Goal: Task Accomplishment & Management: Manage account settings

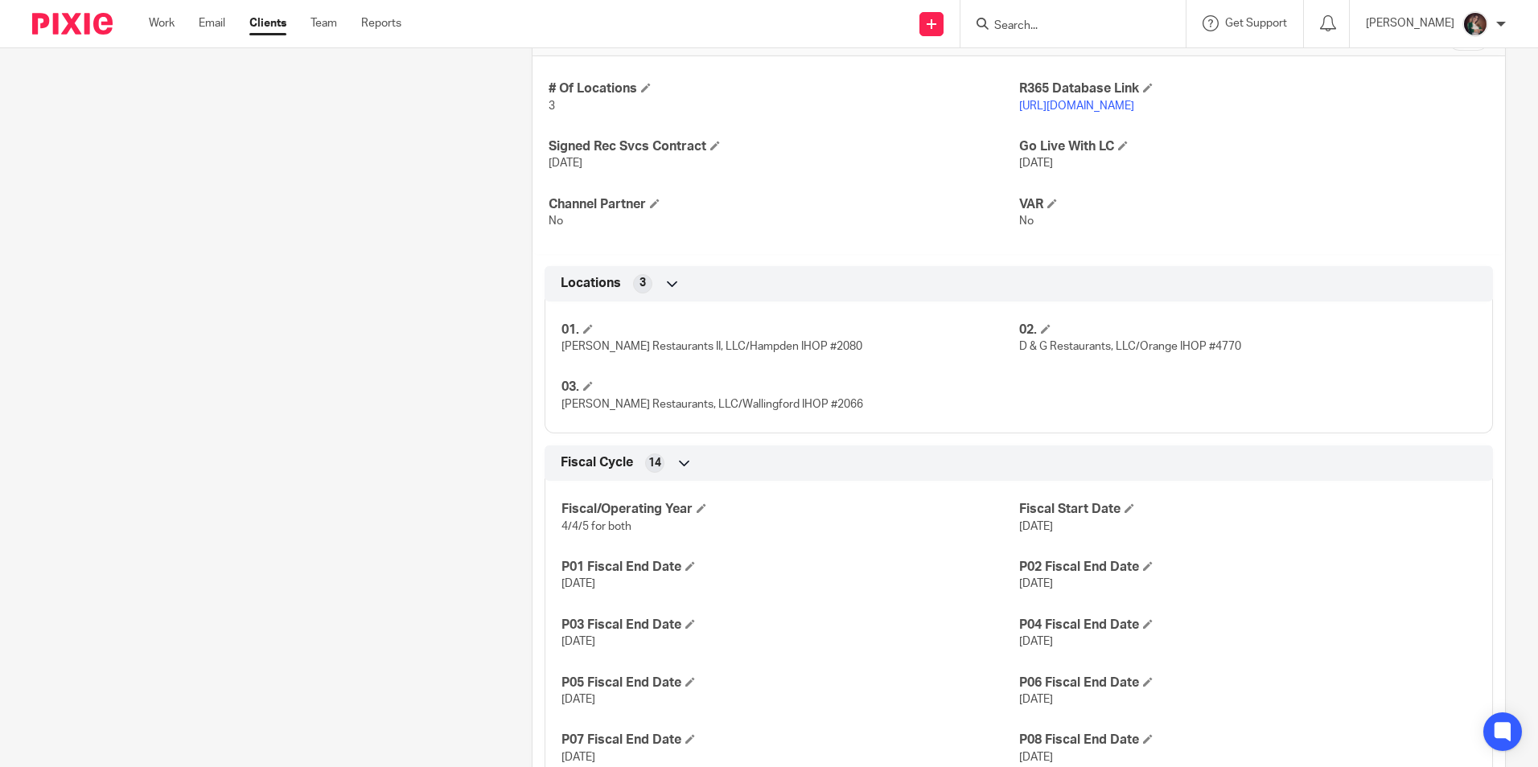
scroll to position [724, 0]
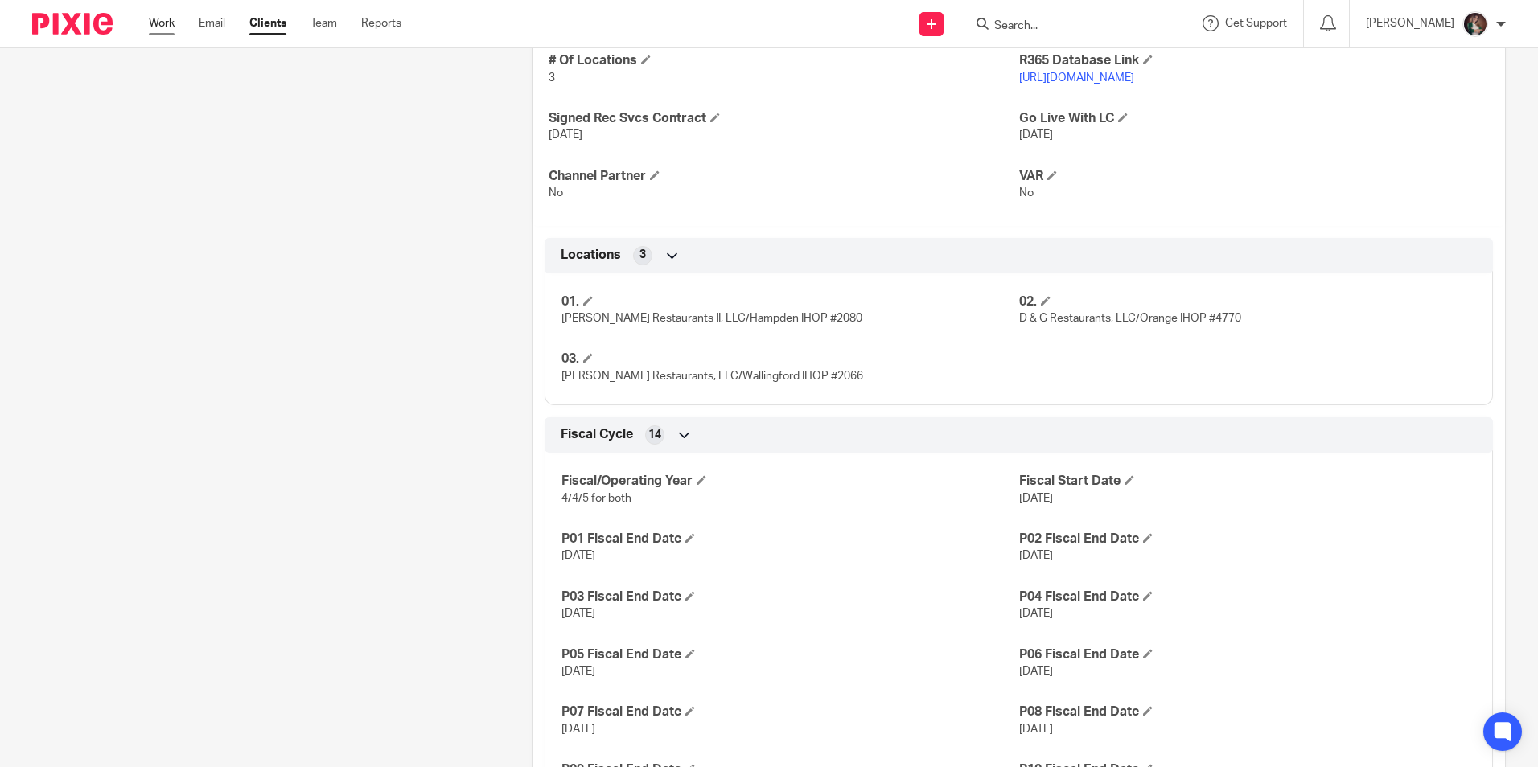
click at [165, 27] on link "Work" at bounding box center [162, 23] width 26 height 16
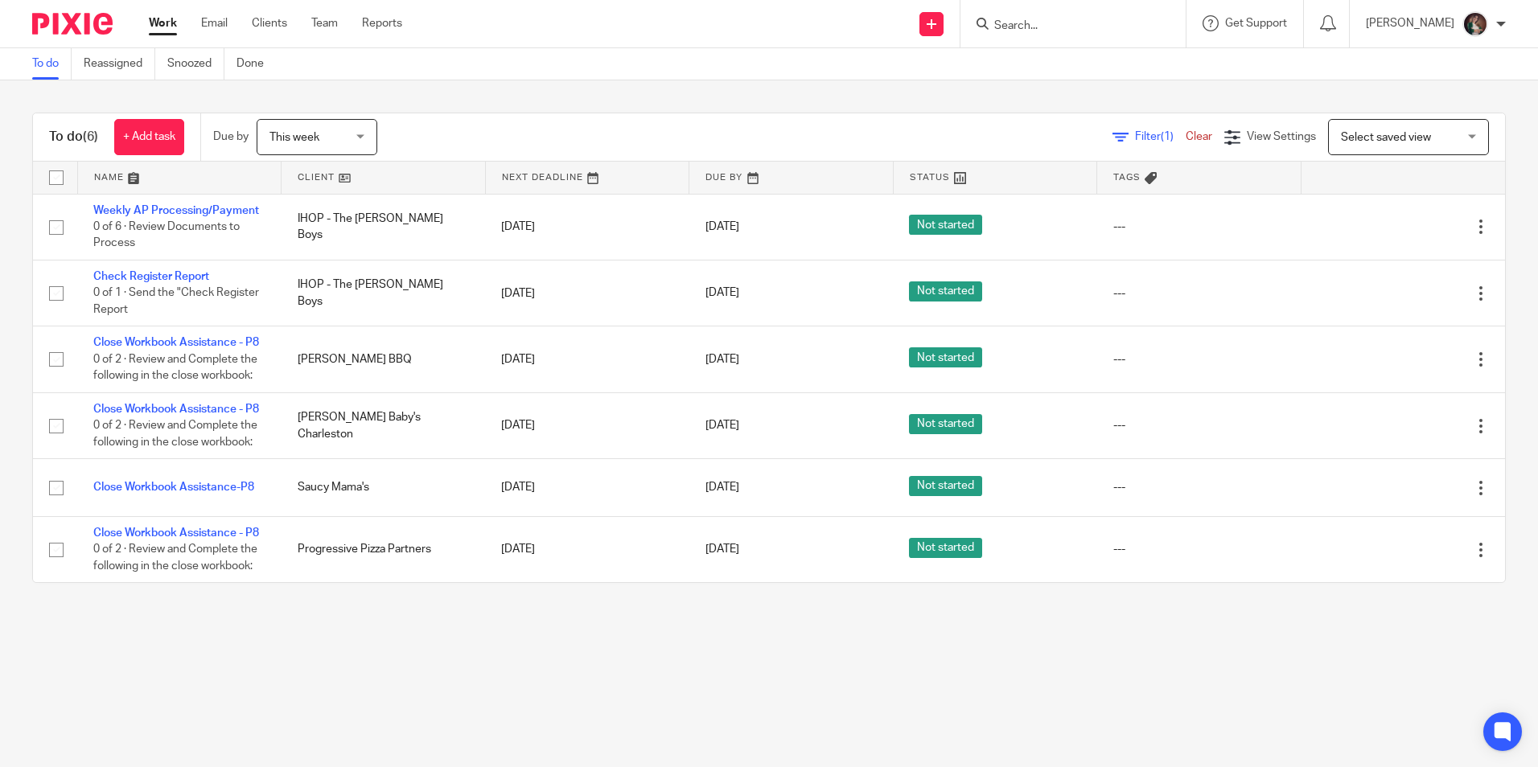
click at [1055, 14] on form at bounding box center [1078, 24] width 171 height 20
click at [1050, 27] on input "Search" at bounding box center [1065, 26] width 145 height 14
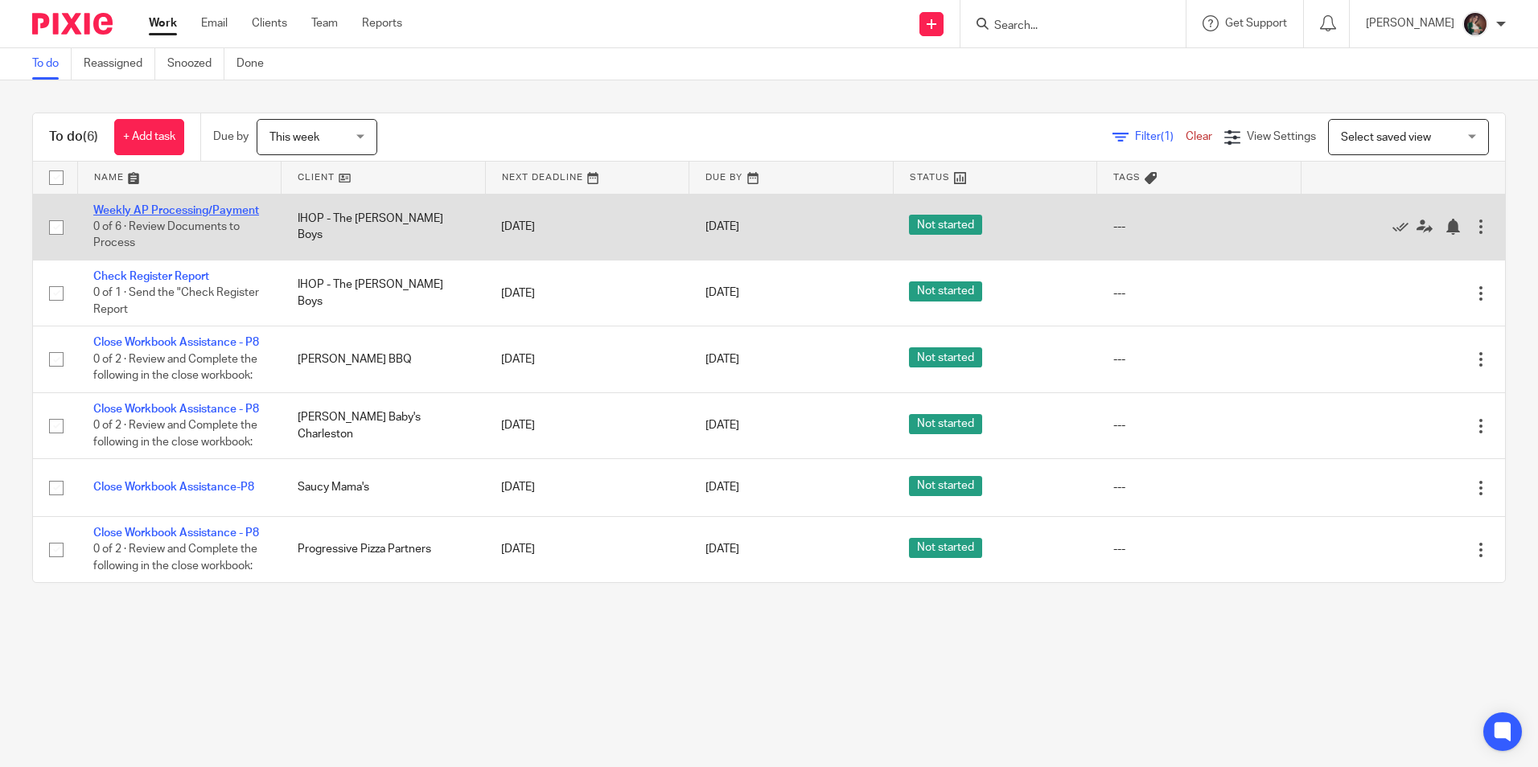
click at [166, 208] on link "Weekly AP Processing/Payment" at bounding box center [176, 210] width 166 height 11
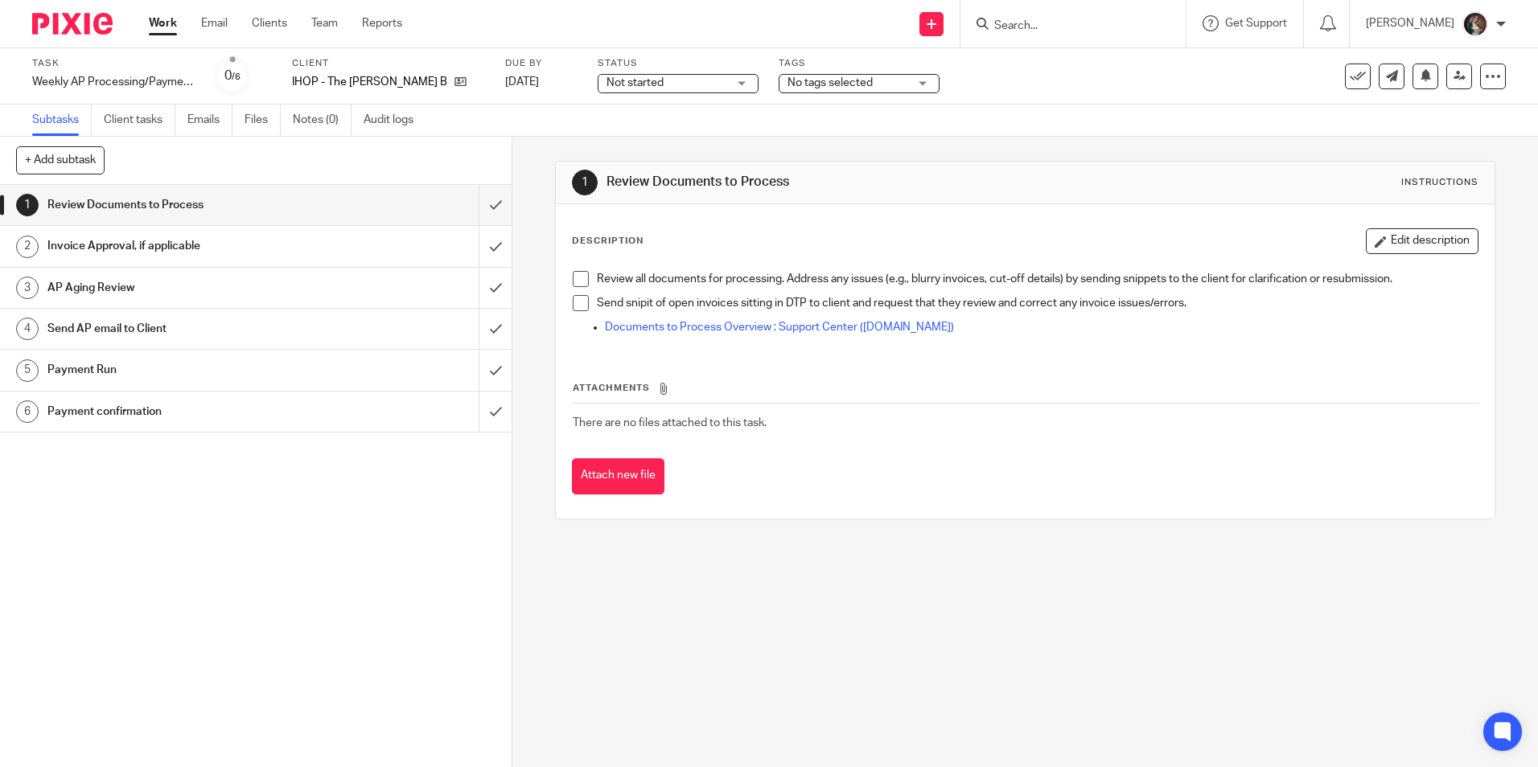
click at [713, 82] on div "Not started Not started" at bounding box center [678, 83] width 161 height 19
click at [610, 141] on span "In progress" at bounding box center [605, 141] width 56 height 11
click at [890, 88] on div "No tags selected" at bounding box center [859, 83] width 161 height 19
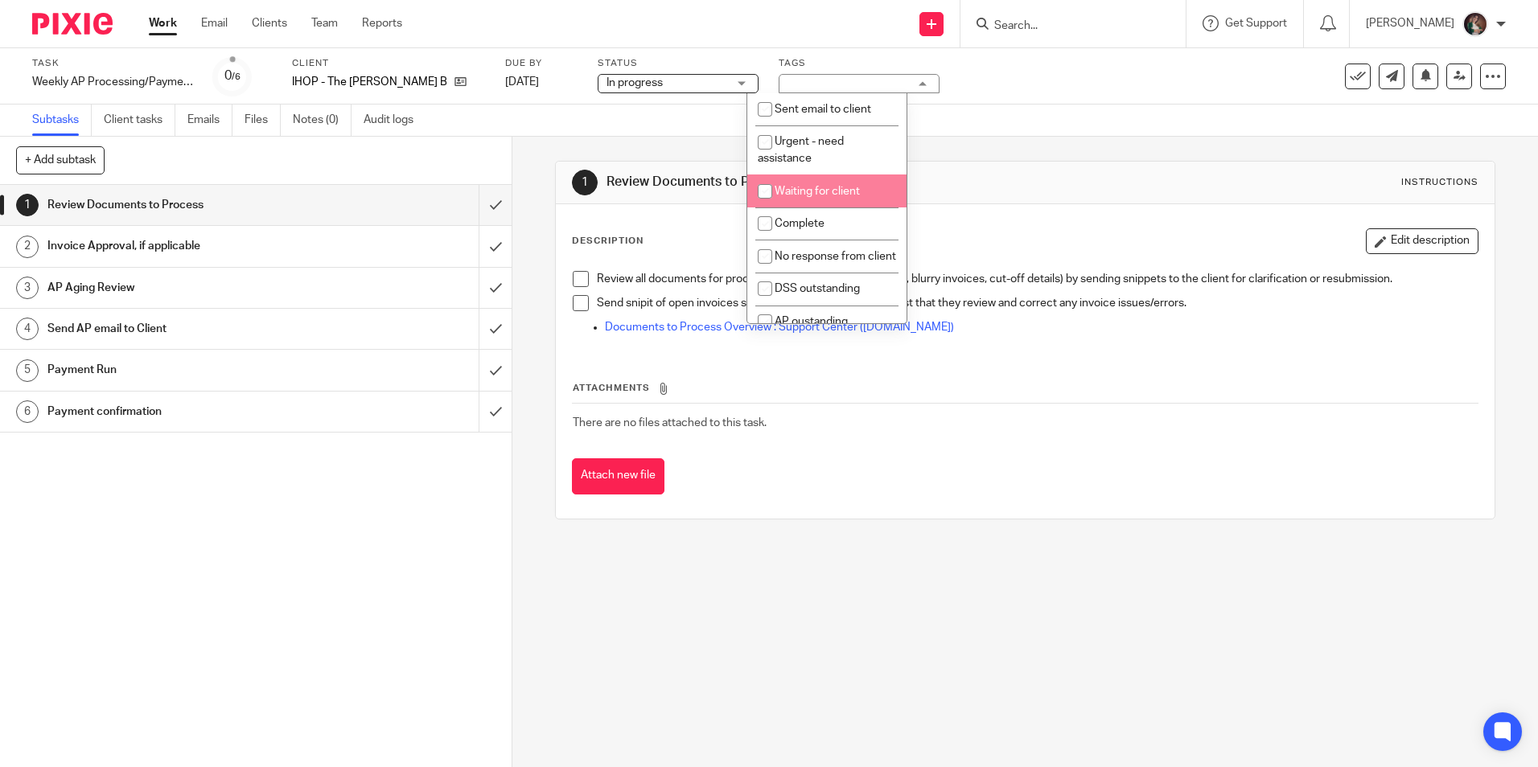
click at [786, 197] on li "Waiting for client" at bounding box center [826, 191] width 159 height 33
checkbox input "true"
click at [1225, 153] on div "1 Review Documents to Process Instructions Description Edit description Review …" at bounding box center [1025, 340] width 940 height 407
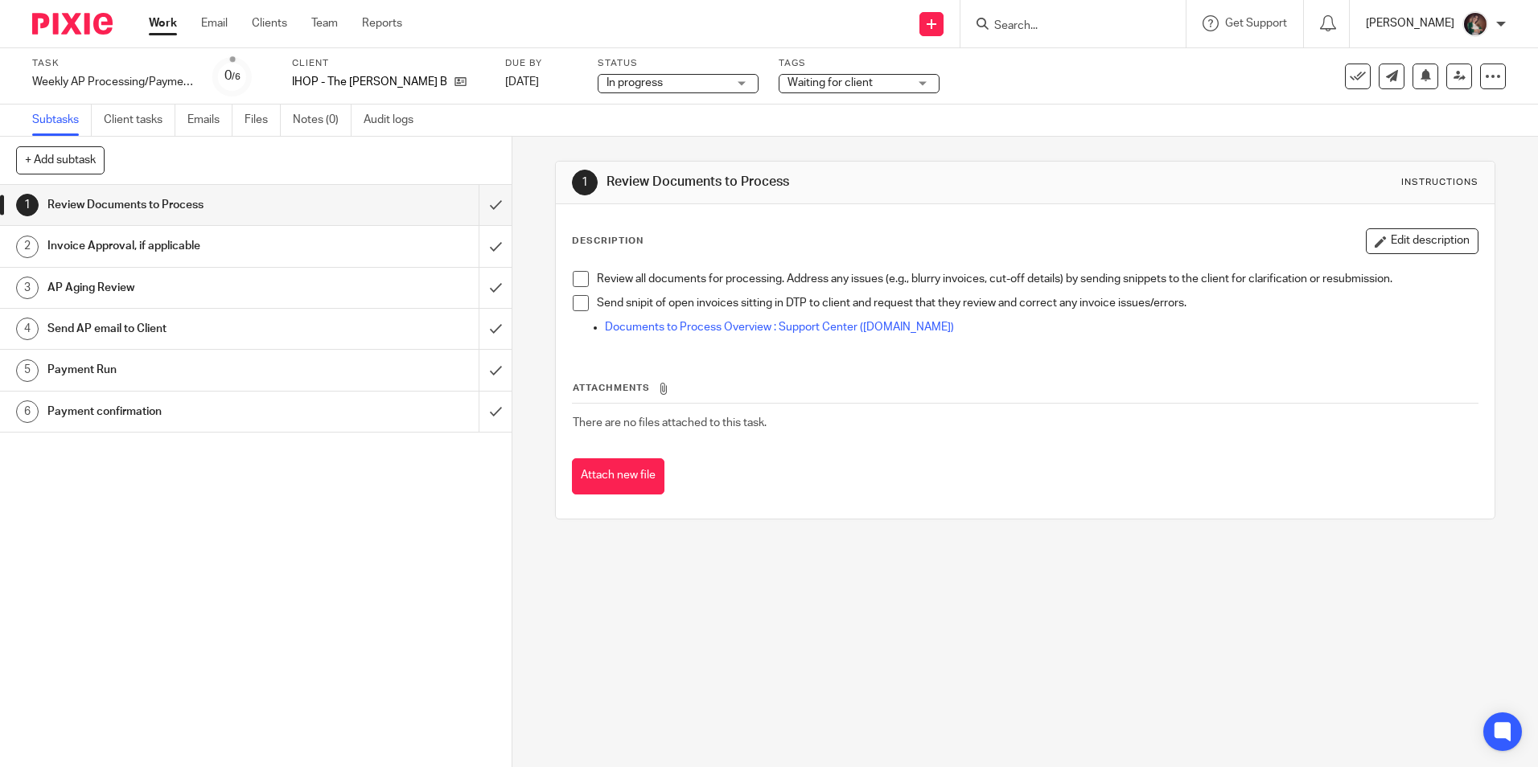
click at [1419, 23] on p "[PERSON_NAME]" at bounding box center [1410, 23] width 88 height 16
click at [151, 16] on link "Work" at bounding box center [163, 23] width 28 height 16
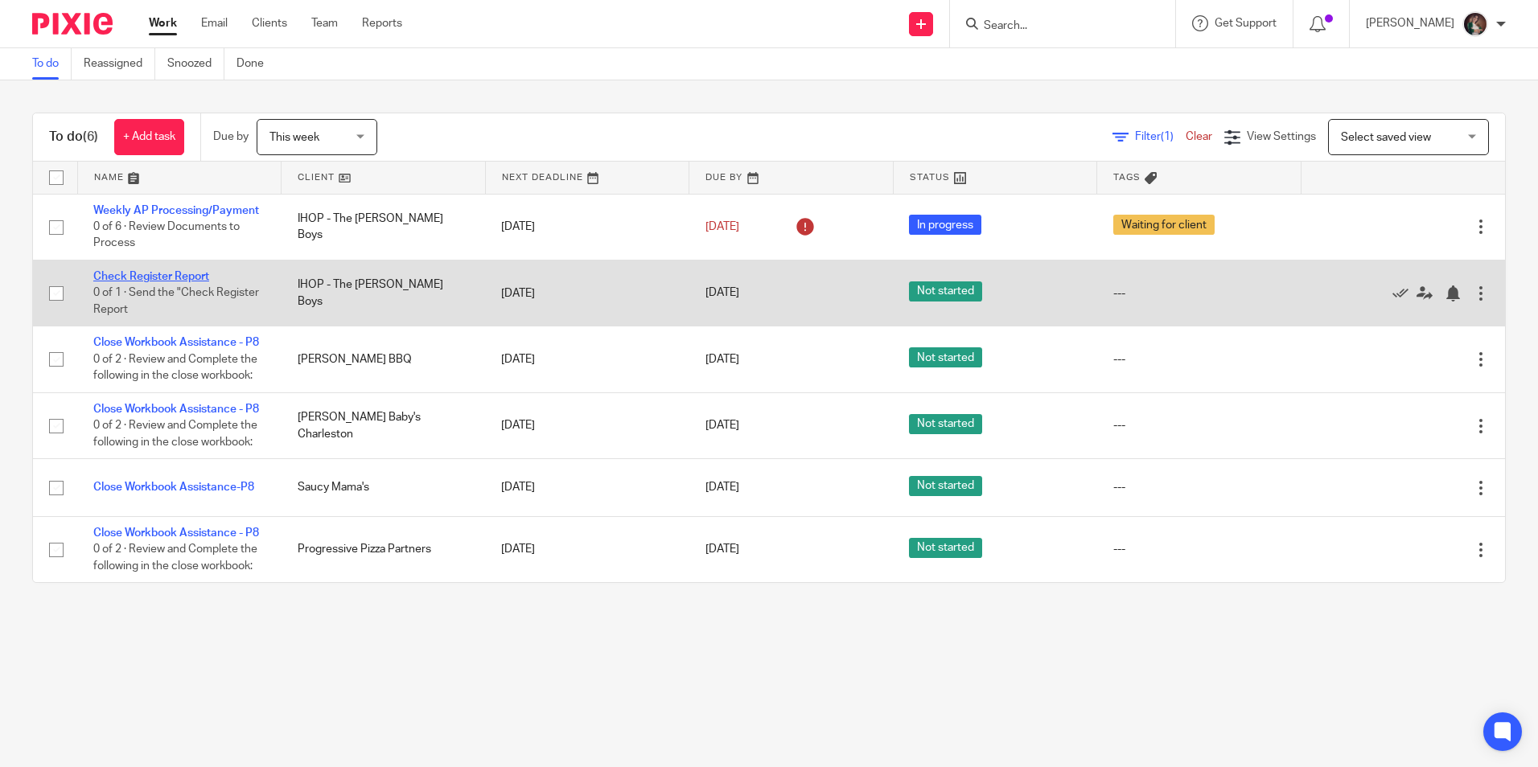
click at [180, 277] on link "Check Register Report" at bounding box center [151, 276] width 116 height 11
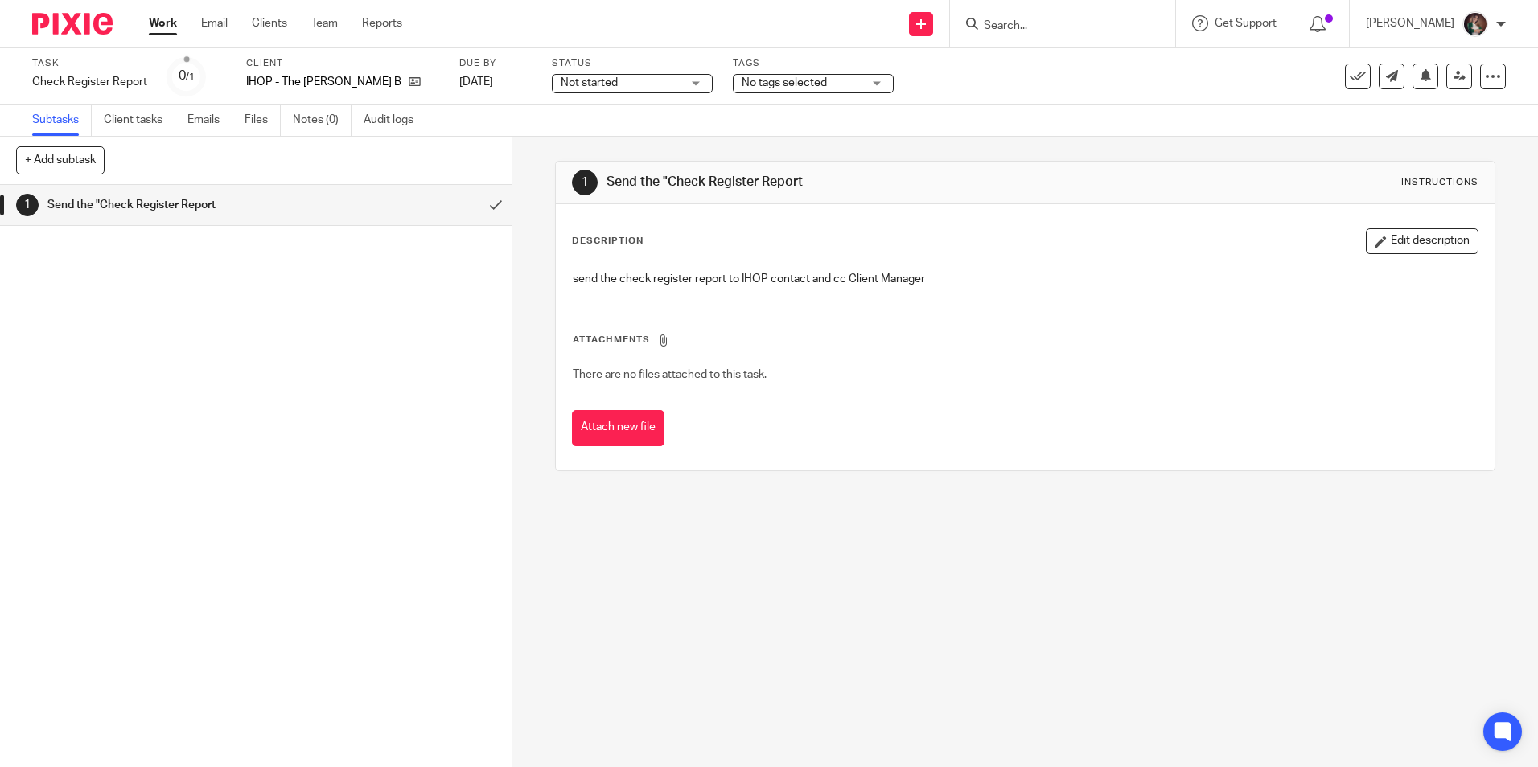
click at [660, 80] on div "Not started Not started" at bounding box center [632, 83] width 161 height 19
click at [565, 137] on span "In progress" at bounding box center [558, 141] width 56 height 11
click at [854, 80] on div "No tags selected" at bounding box center [813, 83] width 161 height 19
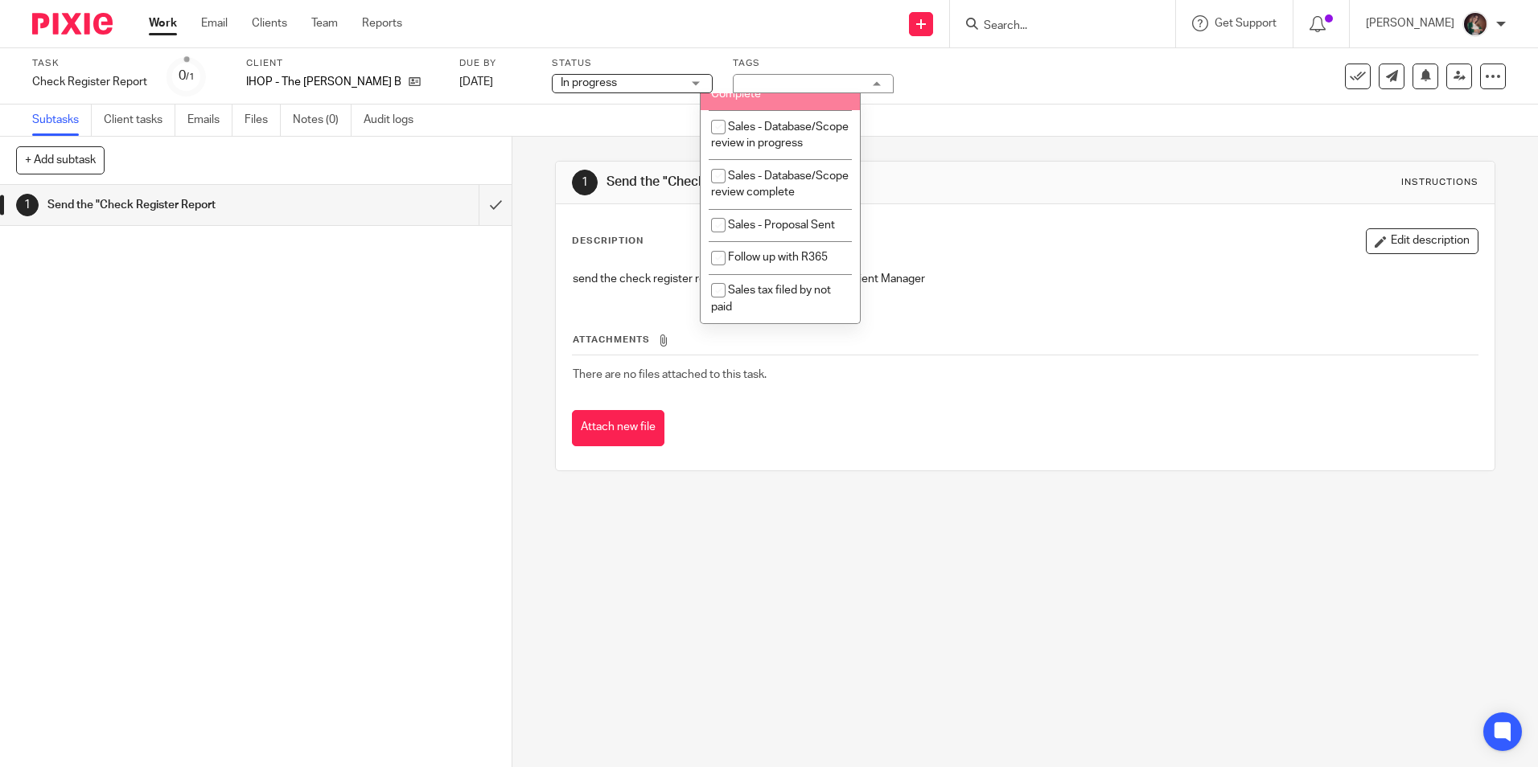
scroll to position [703, 0]
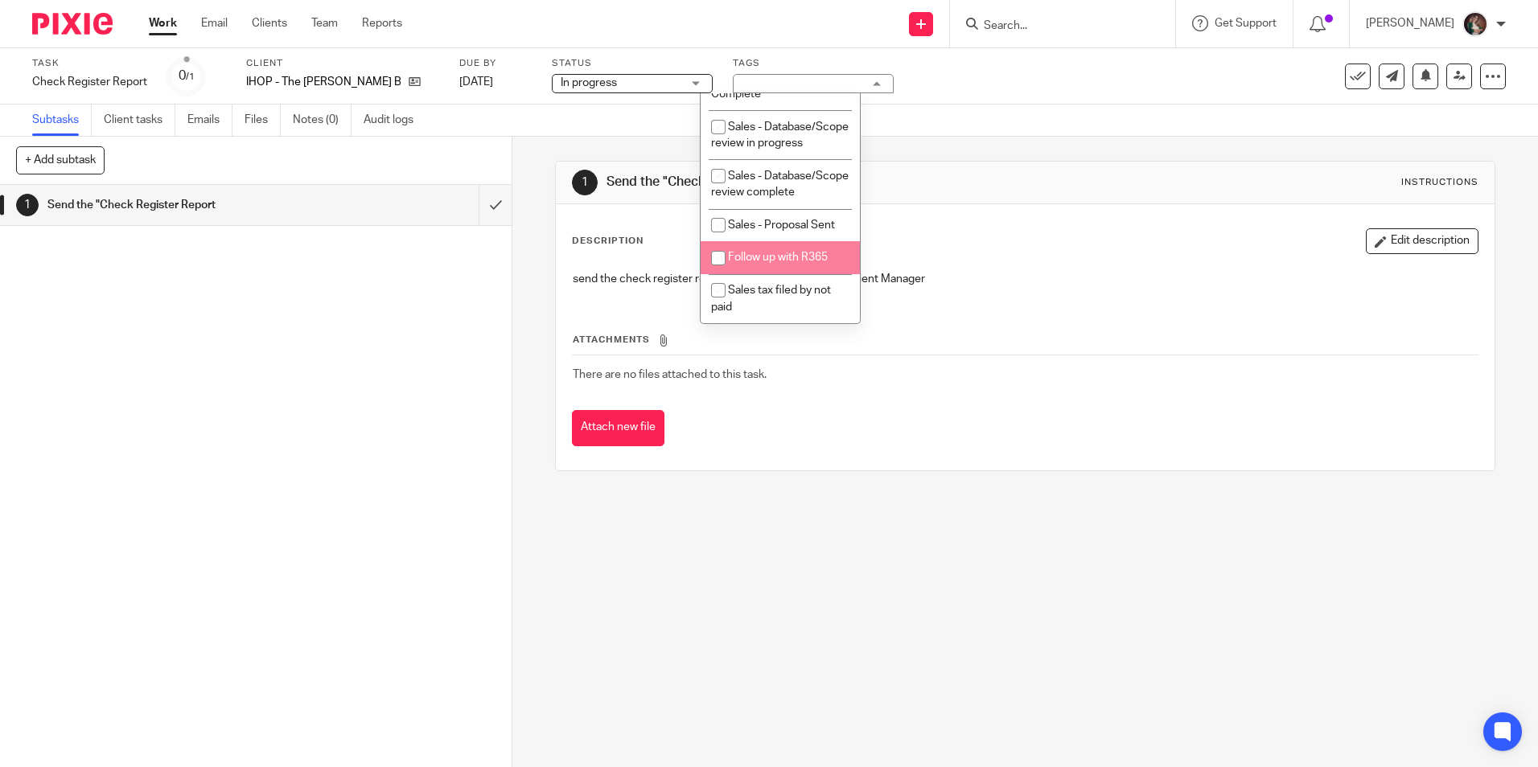
click at [779, 257] on span "Follow up with R365" at bounding box center [778, 257] width 100 height 11
checkbox input "true"
click at [1100, 131] on div "Subtasks Client tasks Emails Files Notes (0) Audit logs" at bounding box center [769, 121] width 1538 height 32
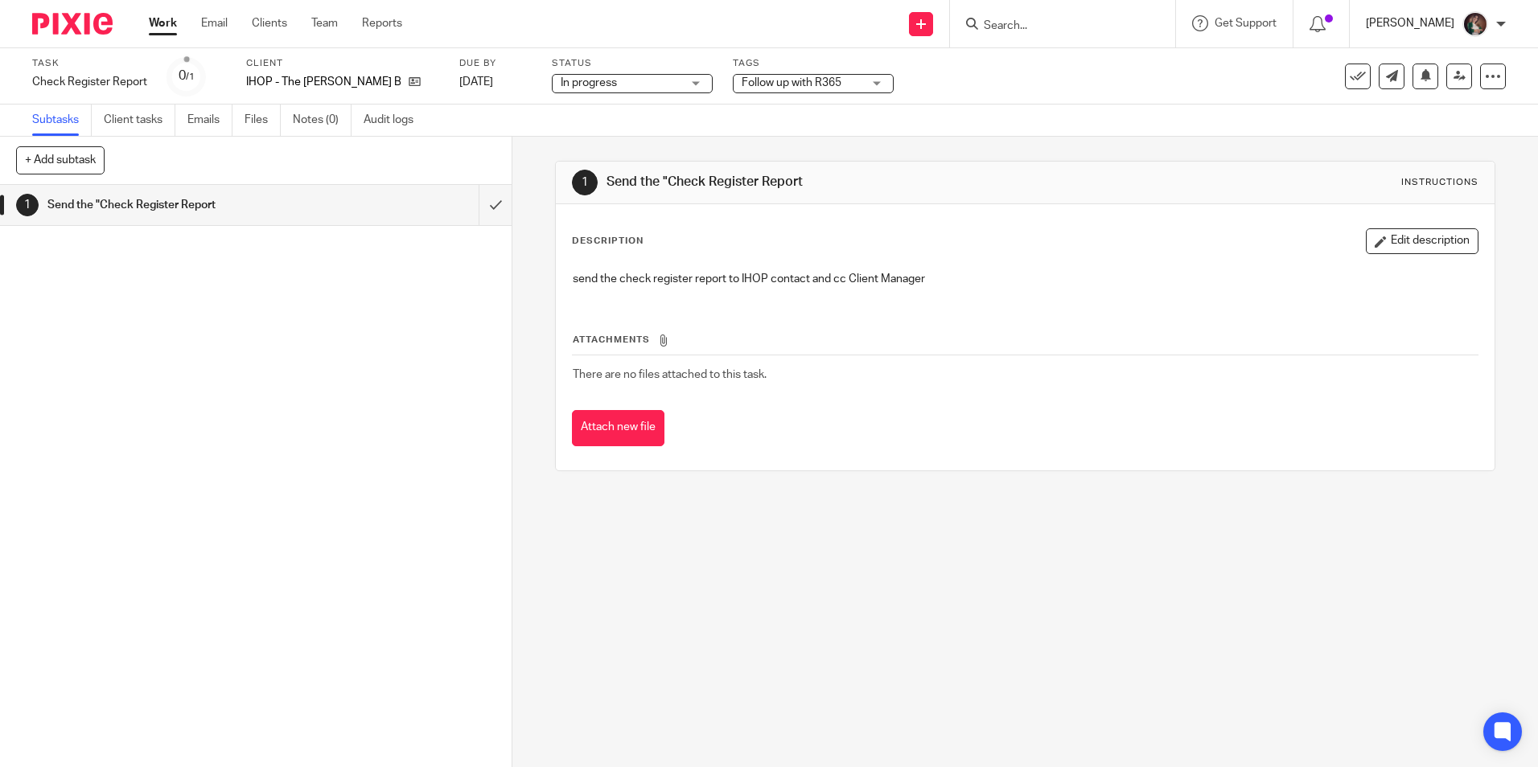
click at [1432, 25] on p "[PERSON_NAME]" at bounding box center [1410, 23] width 88 height 16
click at [1421, 60] on span "My profile" at bounding box center [1438, 64] width 50 height 11
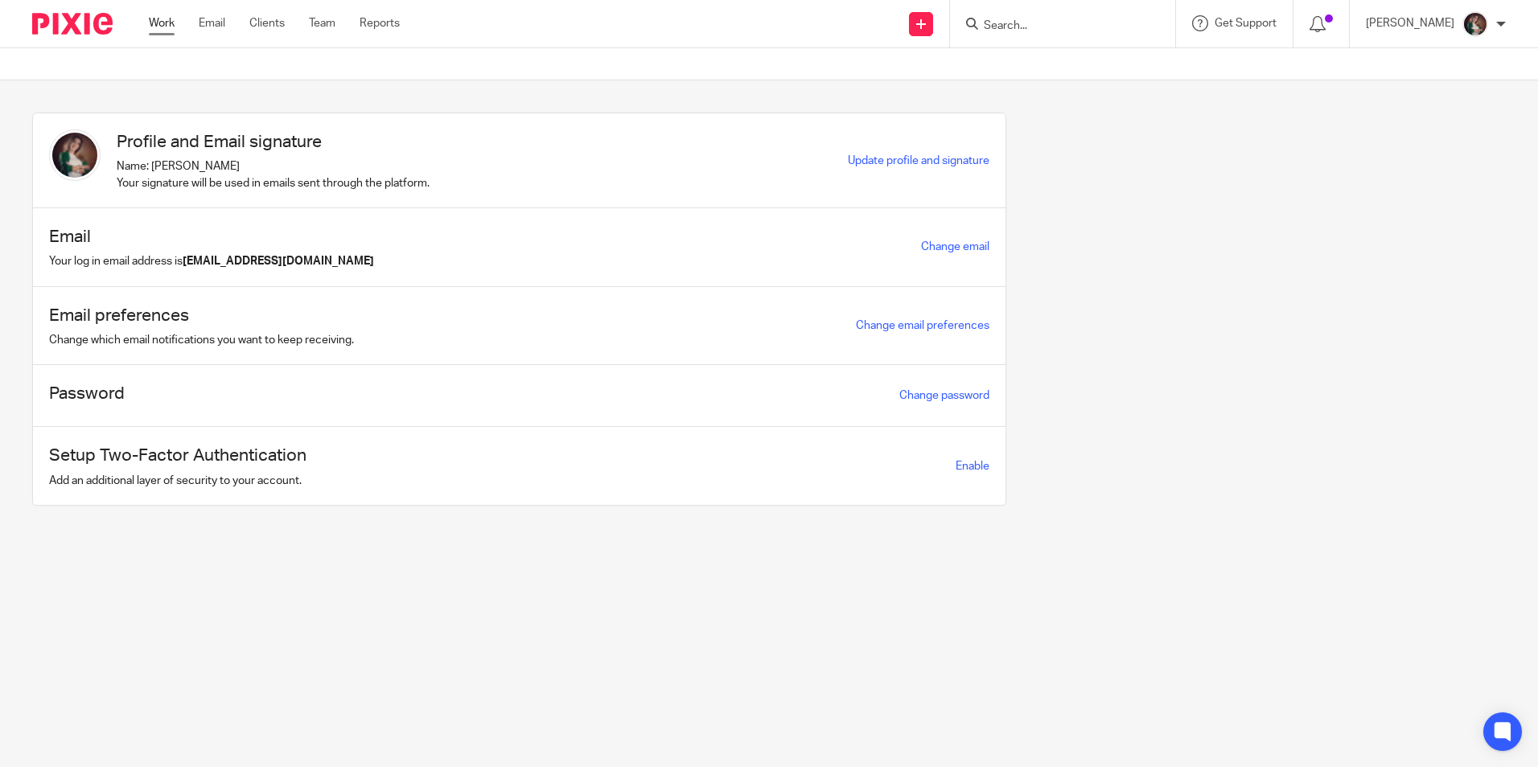
click at [156, 20] on link "Work" at bounding box center [162, 23] width 26 height 16
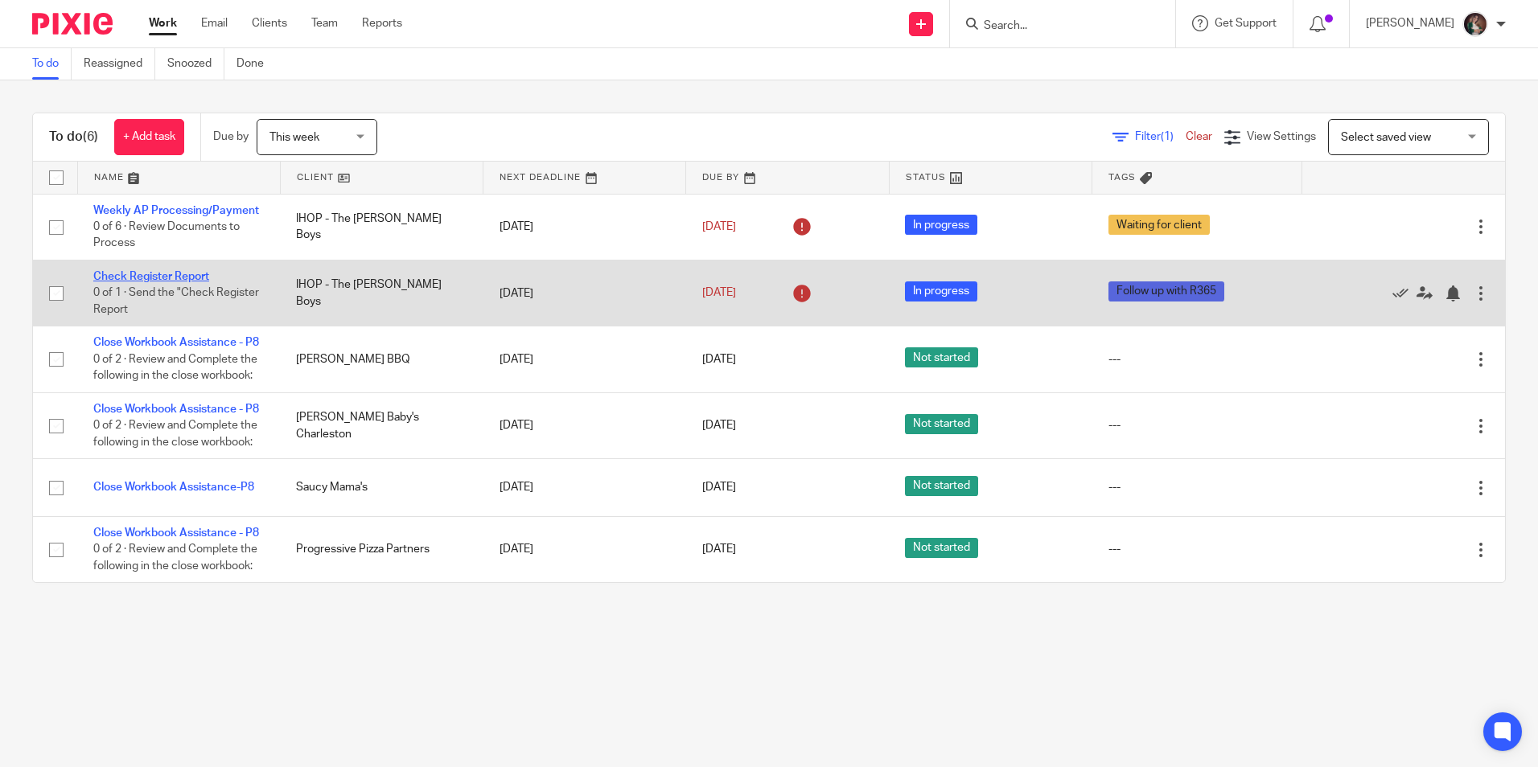
click at [162, 273] on link "Check Register Report" at bounding box center [151, 276] width 116 height 11
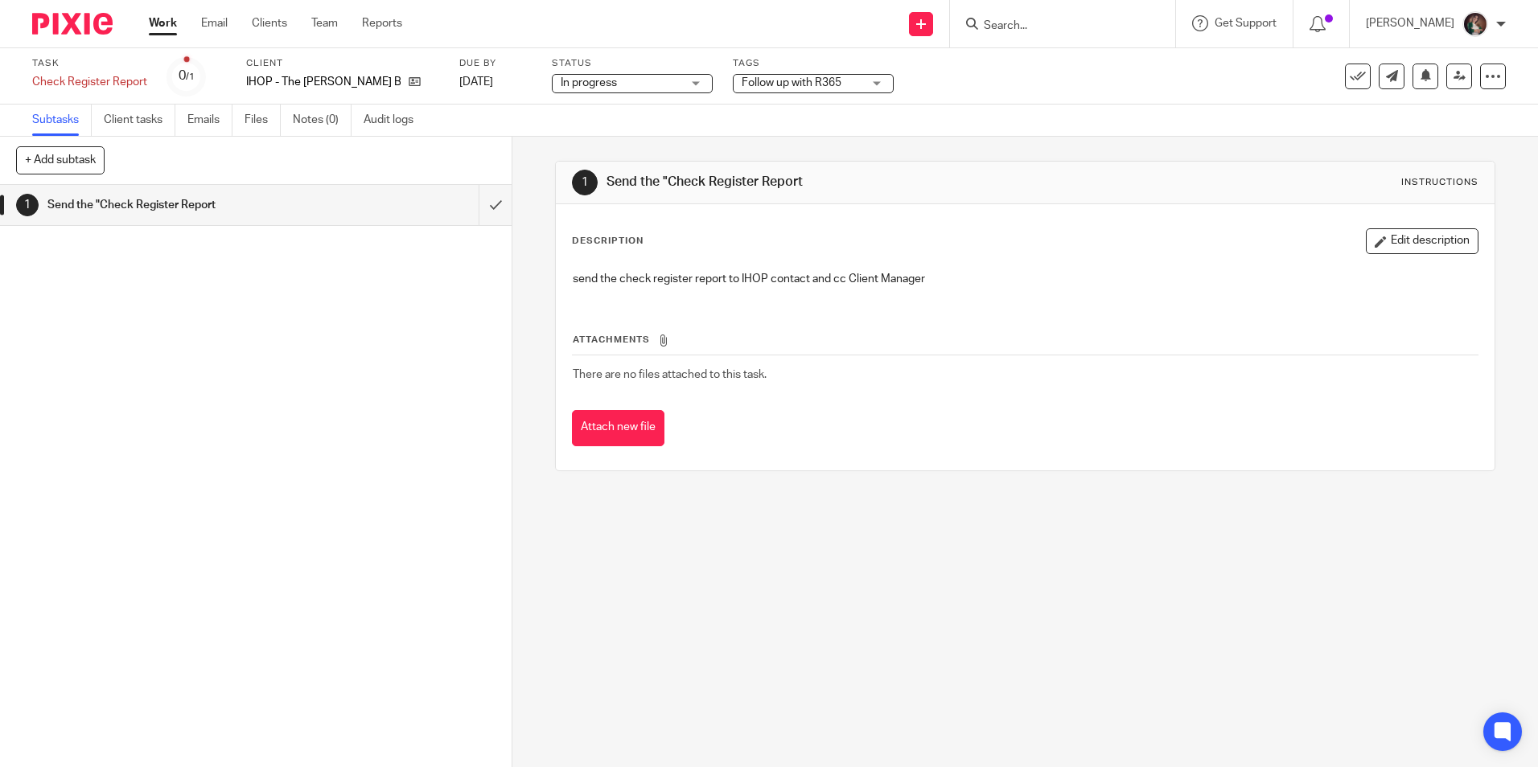
click at [849, 82] on div "Follow up with R365" at bounding box center [813, 83] width 161 height 19
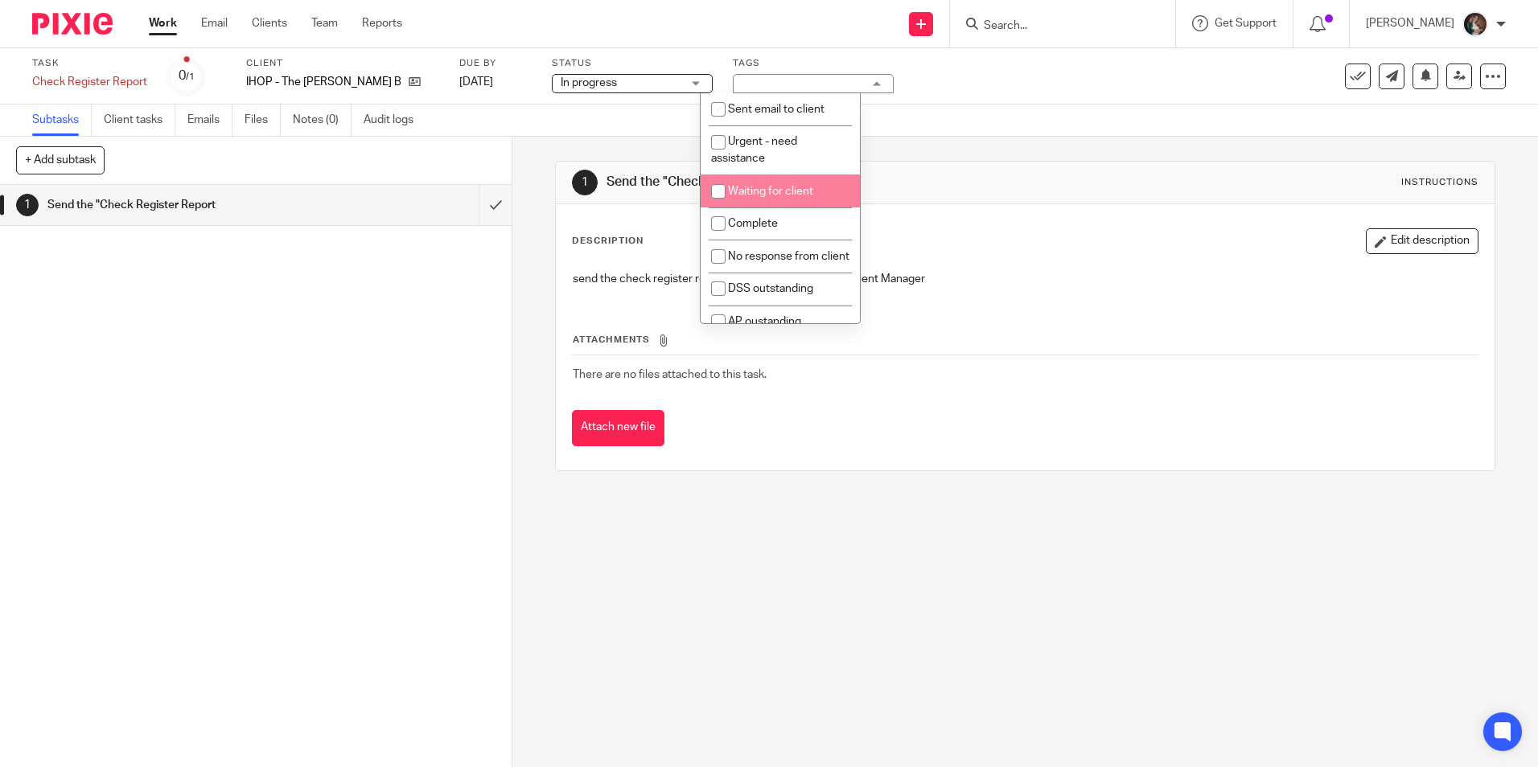
click at [776, 195] on span "Waiting for client" at bounding box center [770, 191] width 85 height 11
checkbox input "true"
click at [1080, 97] on div "Task Check Register Report Save Check Register Report 0 /1 Client IHOP - The Go…" at bounding box center [769, 76] width 1538 height 56
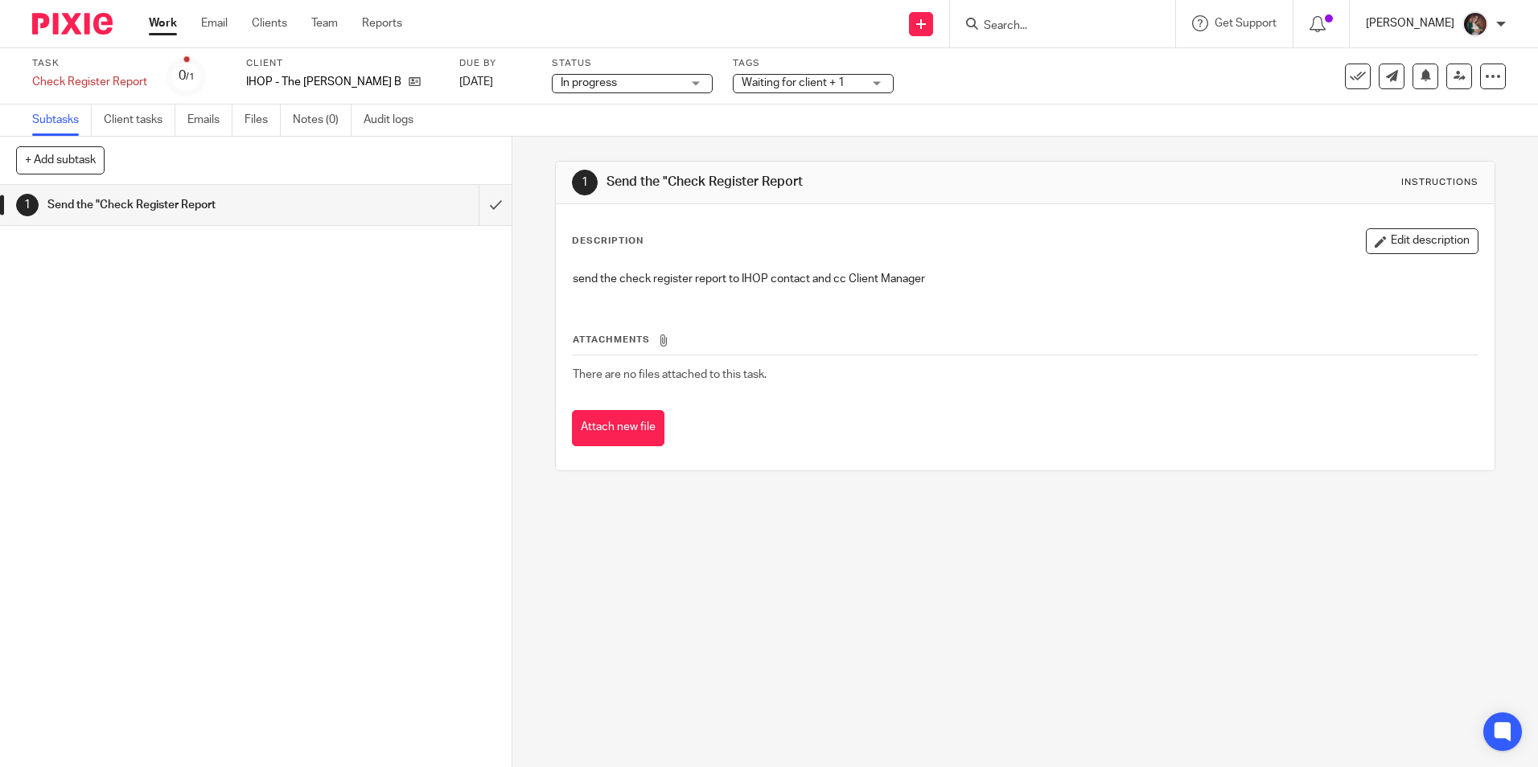
click at [1428, 20] on p "[PERSON_NAME]" at bounding box center [1410, 23] width 88 height 16
click at [1417, 57] on li "My profile" at bounding box center [1444, 64] width 106 height 23
click at [1424, 68] on span "My profile" at bounding box center [1438, 64] width 50 height 11
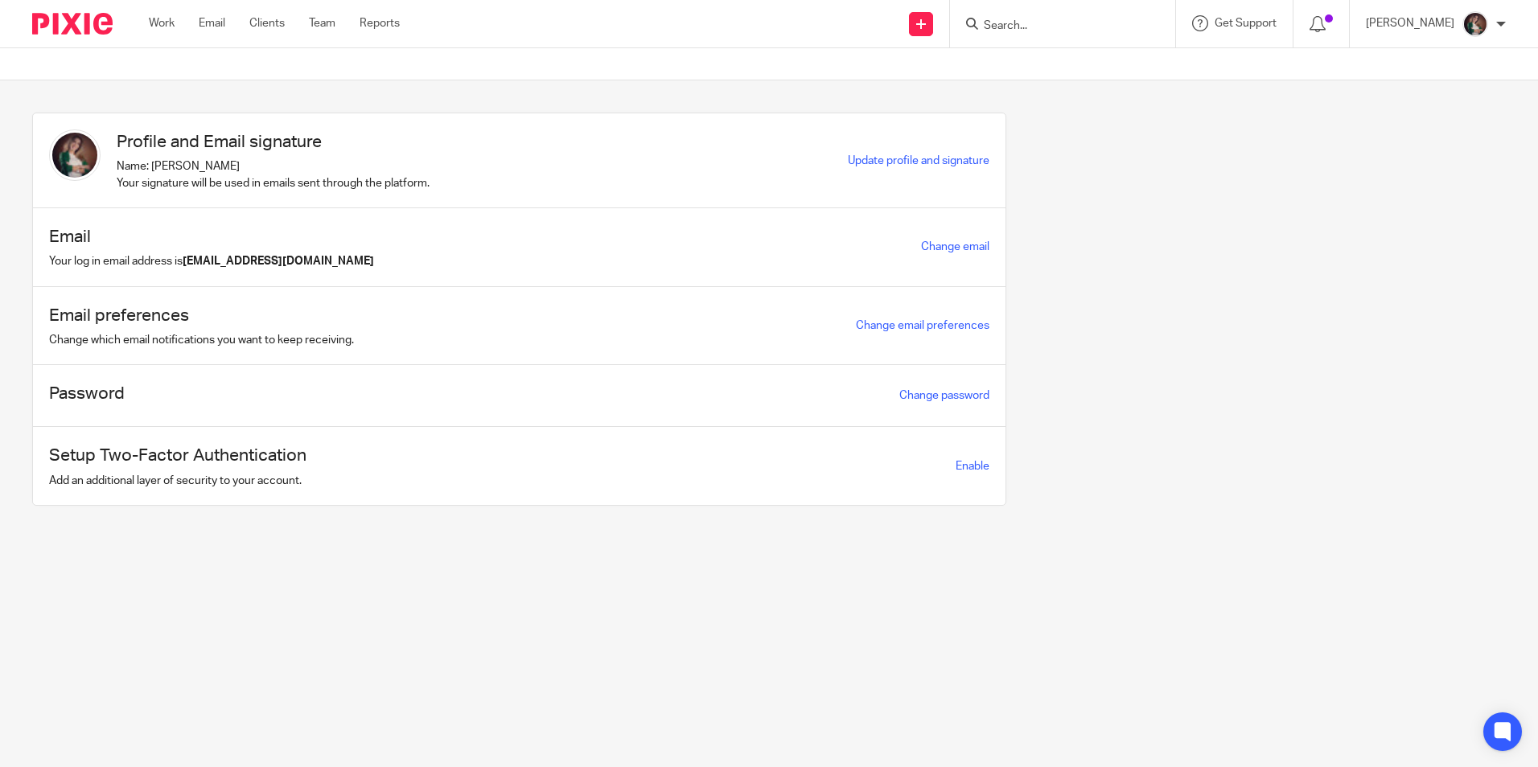
click at [166, 14] on div "Work Email Clients Team Reports Work Email Clients Team Reports Settings" at bounding box center [278, 23] width 291 height 47
click at [158, 24] on link "Work" at bounding box center [162, 23] width 26 height 16
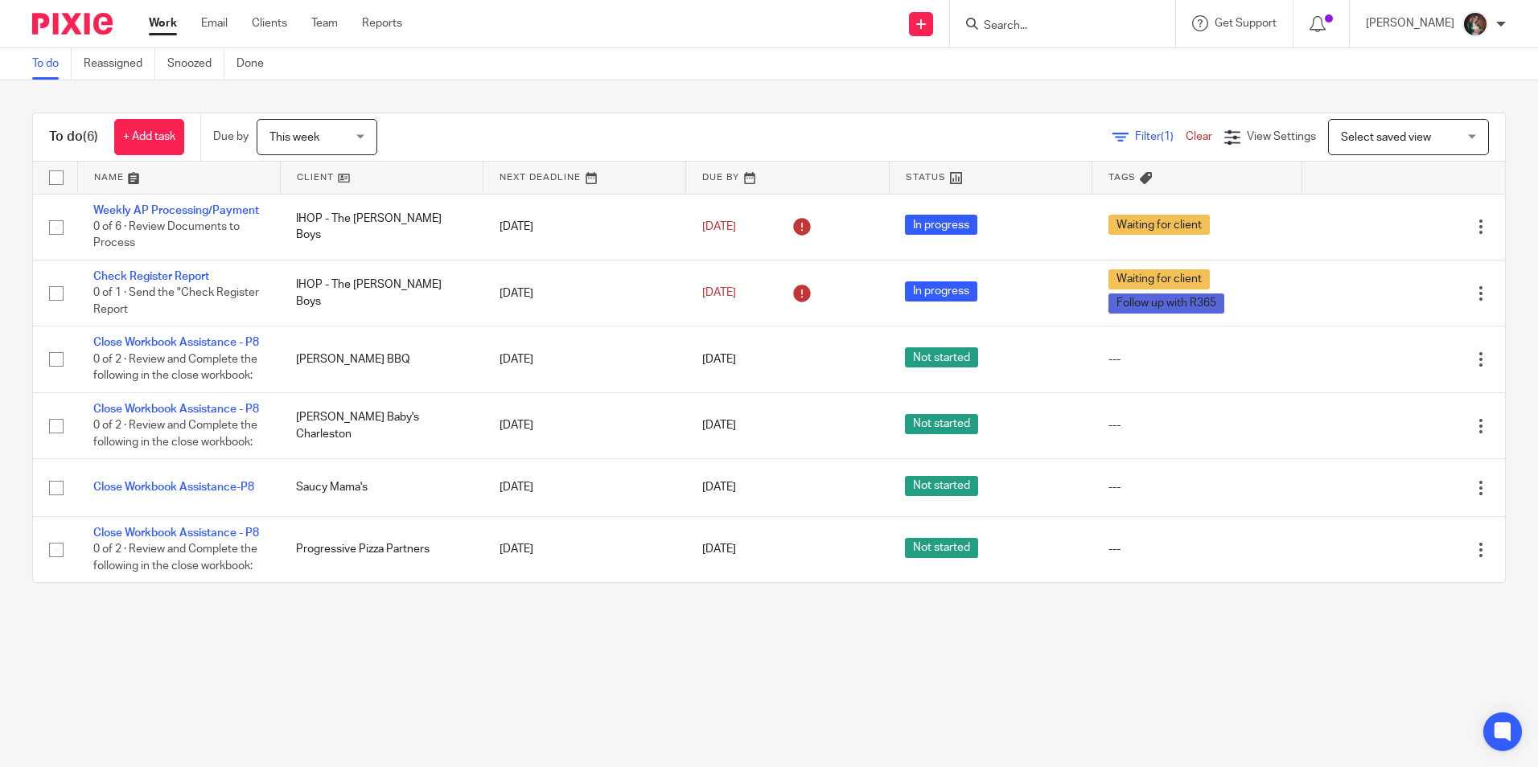
click at [457, 679] on main "To do Reassigned Snoozed Done To do (6) + Add task Due by This week This week T…" at bounding box center [769, 383] width 1538 height 767
click at [1033, 20] on input "Search" at bounding box center [1054, 26] width 145 height 14
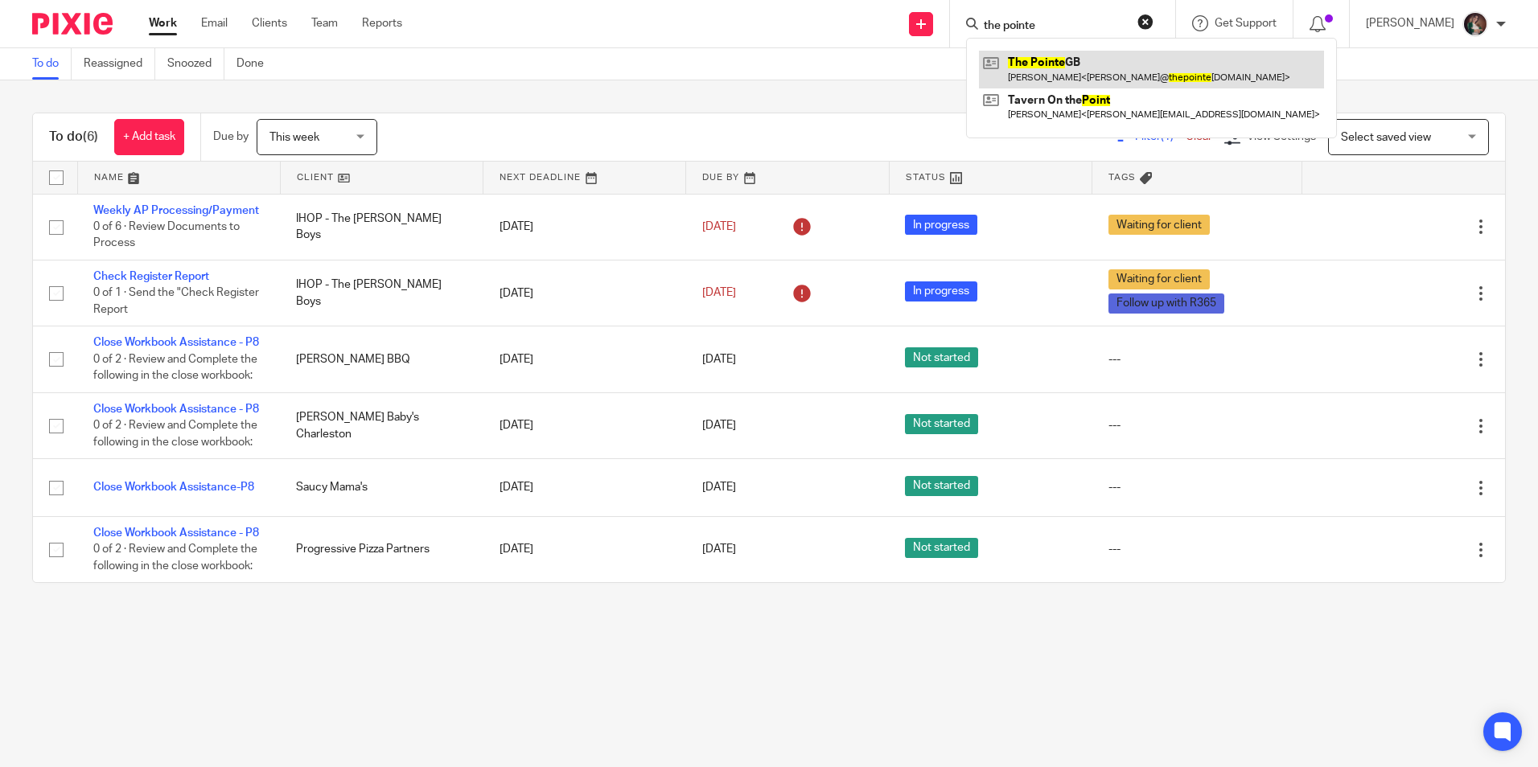
type input "the pointe"
click at [1081, 60] on link at bounding box center [1151, 69] width 345 height 37
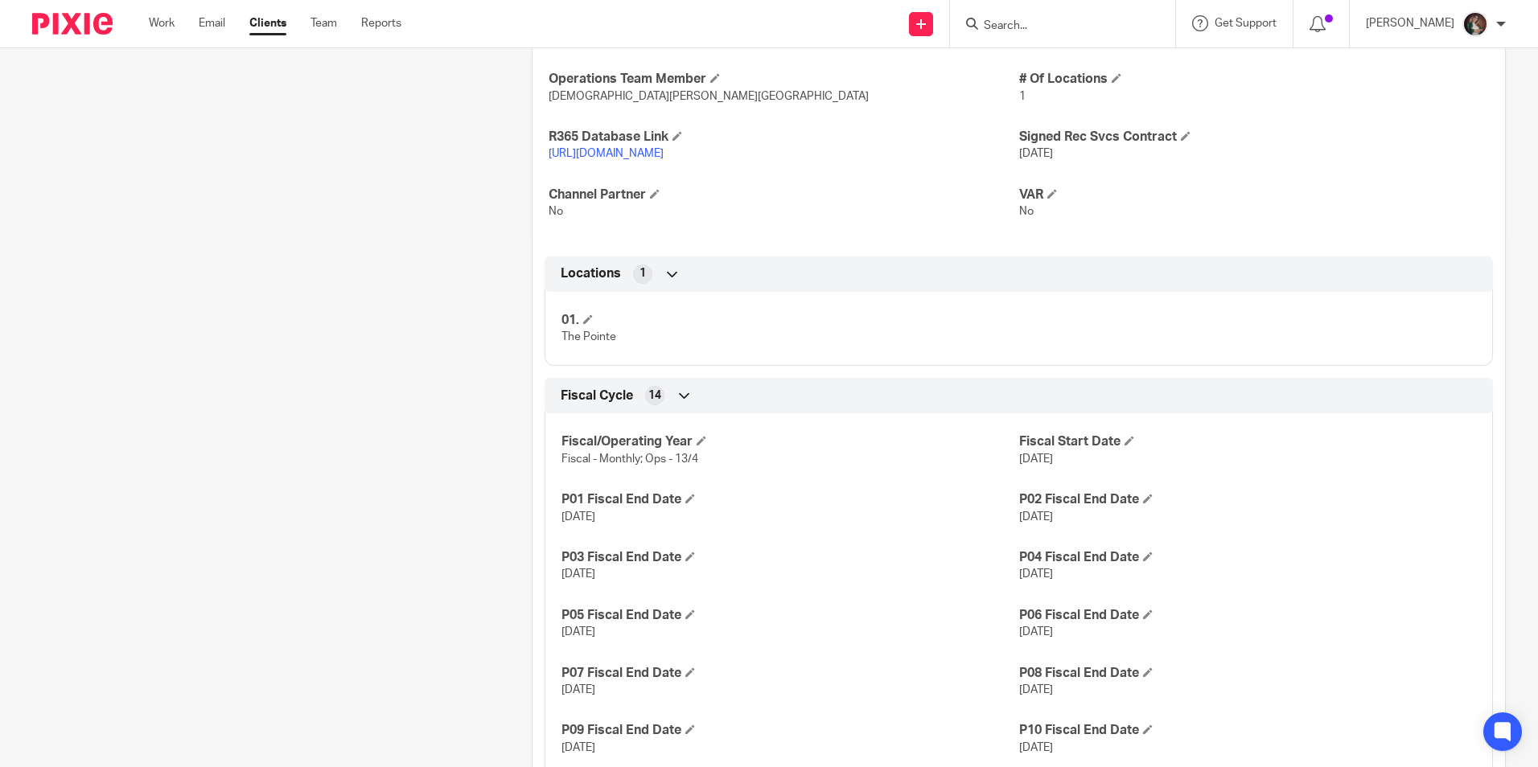
scroll to position [804, 0]
